Goal: Contribute content

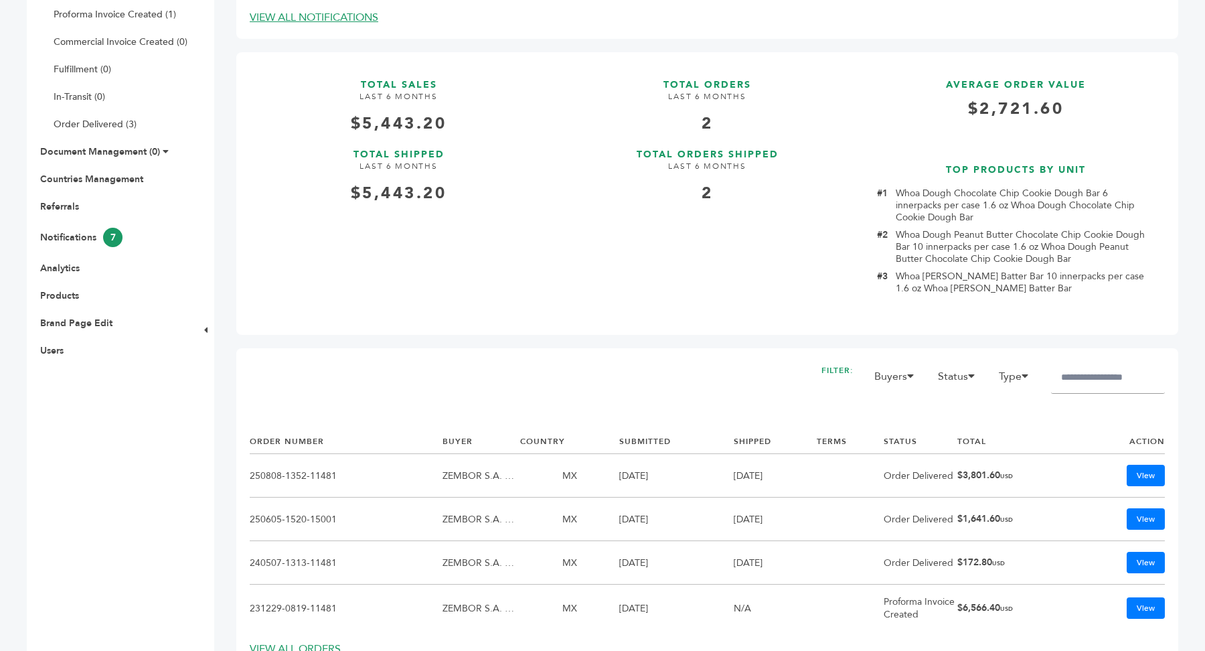
scroll to position [504, 0]
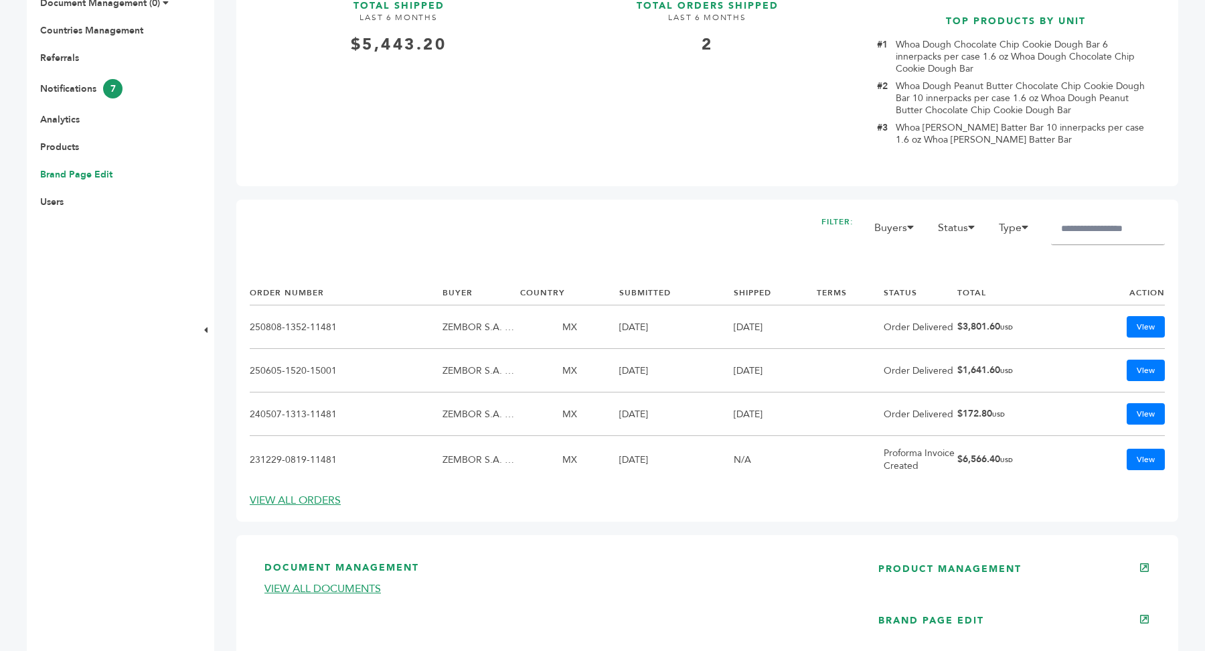
click at [77, 171] on link "Brand Page Edit" at bounding box center [76, 174] width 72 height 13
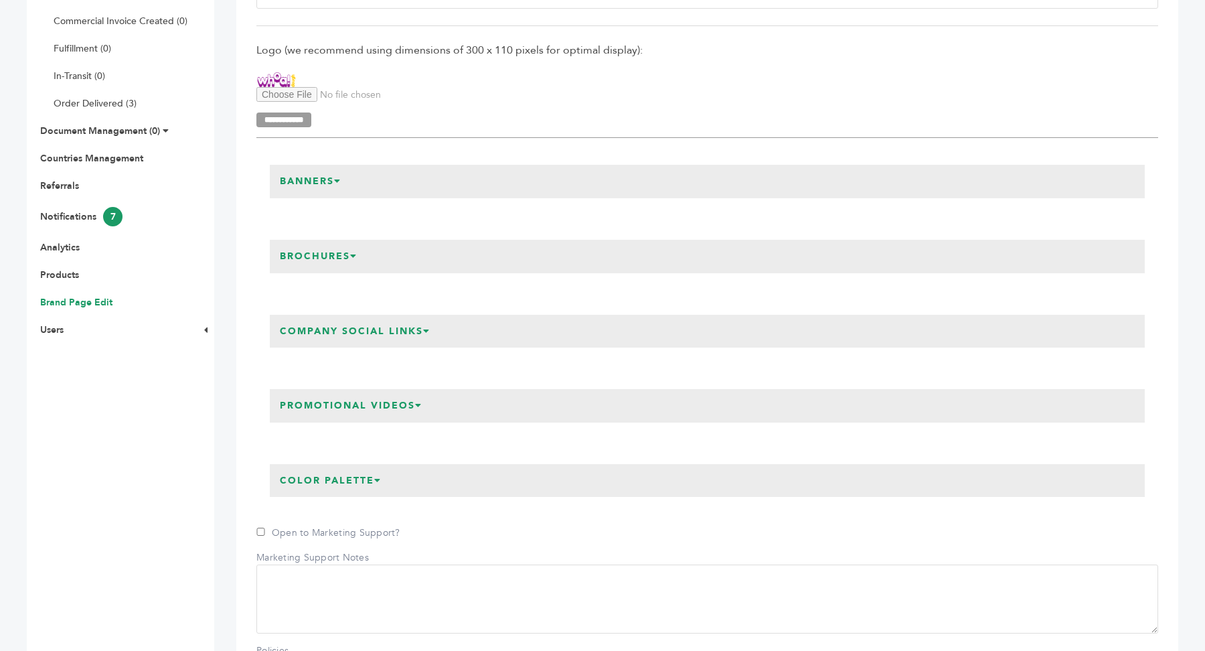
scroll to position [362, 0]
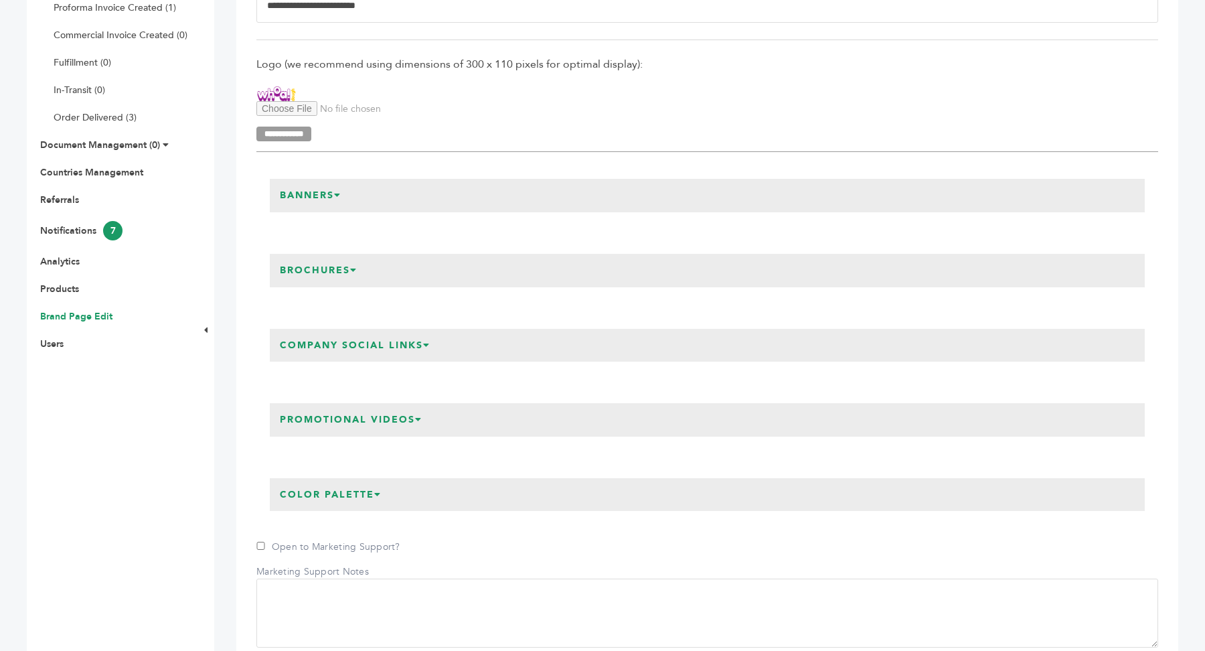
click at [327, 275] on h3 "Brochures" at bounding box center [319, 270] width 98 height 33
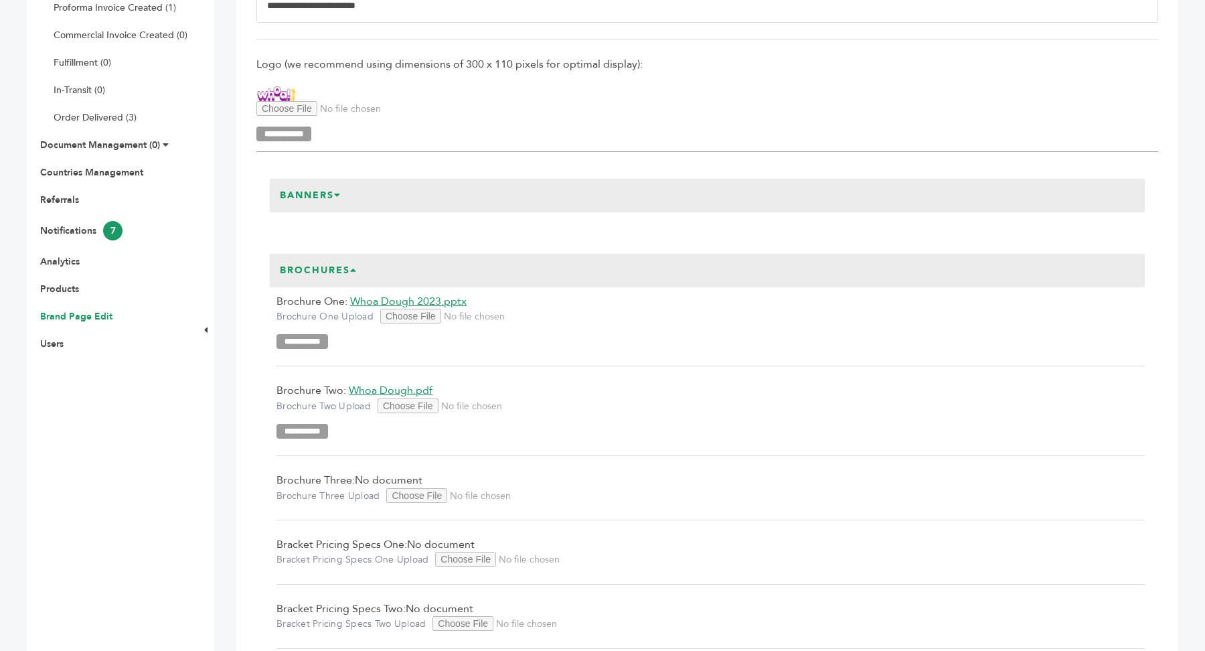
click at [420, 501] on input "Brochure Three Upload" at bounding box center [477, 495] width 182 height 15
type input "**********"
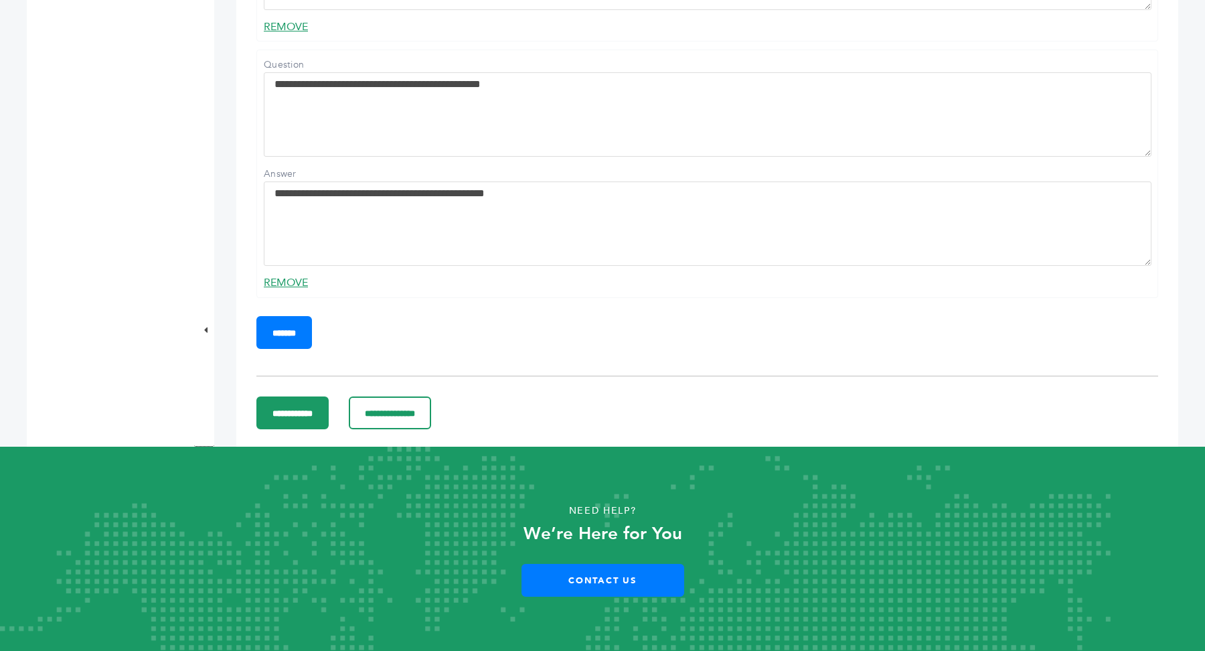
scroll to position [2802, 0]
click at [328, 410] on input "**********" at bounding box center [292, 412] width 72 height 33
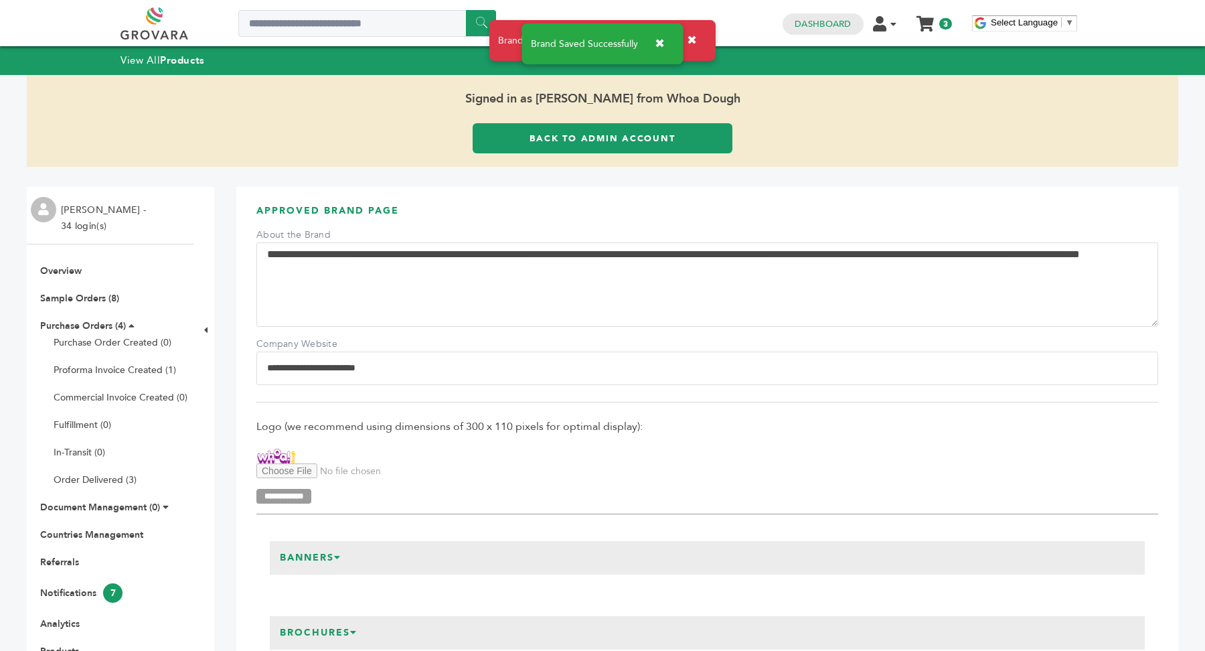
click at [597, 64] on div "Brand Saved Successfully ✖" at bounding box center [602, 43] width 161 height 41
click at [660, 44] on button "✖" at bounding box center [660, 43] width 30 height 27
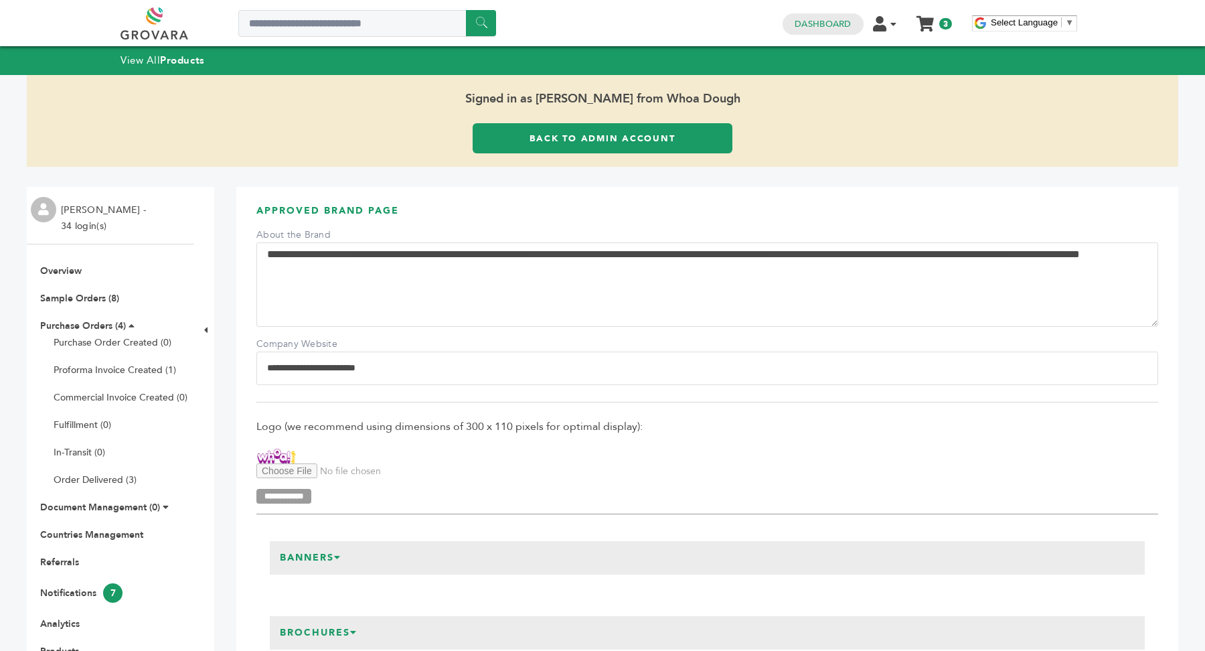
click at [567, 126] on link "Back to Admin Account" at bounding box center [603, 138] width 260 height 30
